Goal: Information Seeking & Learning: Learn about a topic

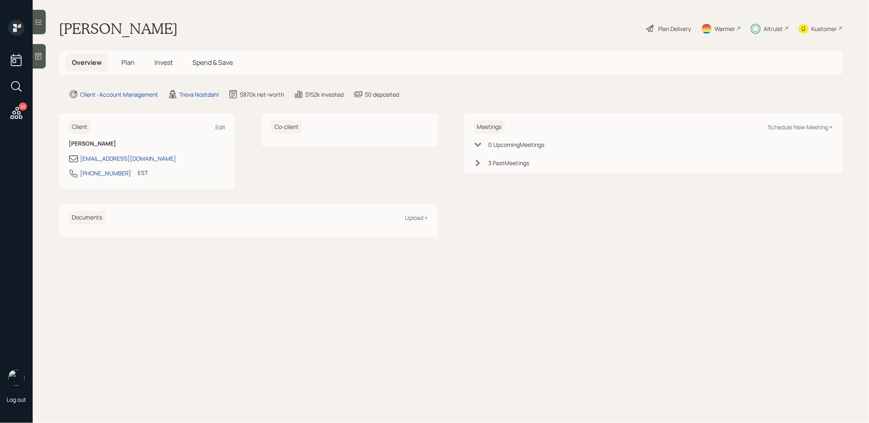
click at [161, 63] on span "Invest" at bounding box center [163, 62] width 18 height 9
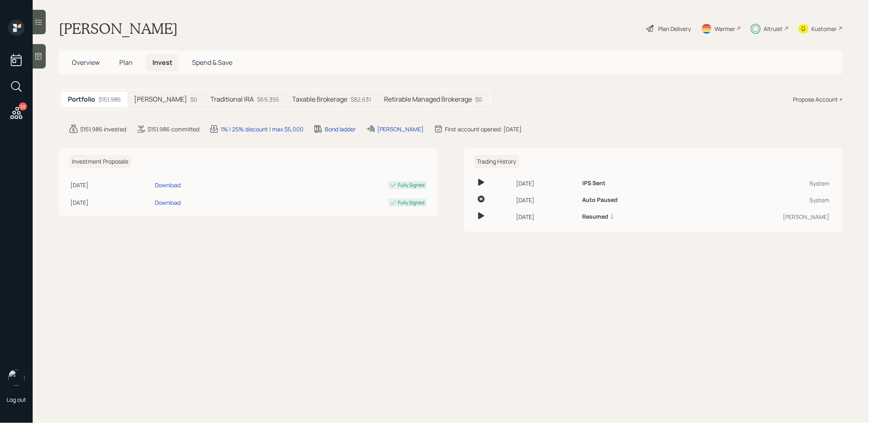
click at [306, 99] on h5 "Taxable Brokerage" at bounding box center [319, 100] width 55 height 8
